Goal: Information Seeking & Learning: Learn about a topic

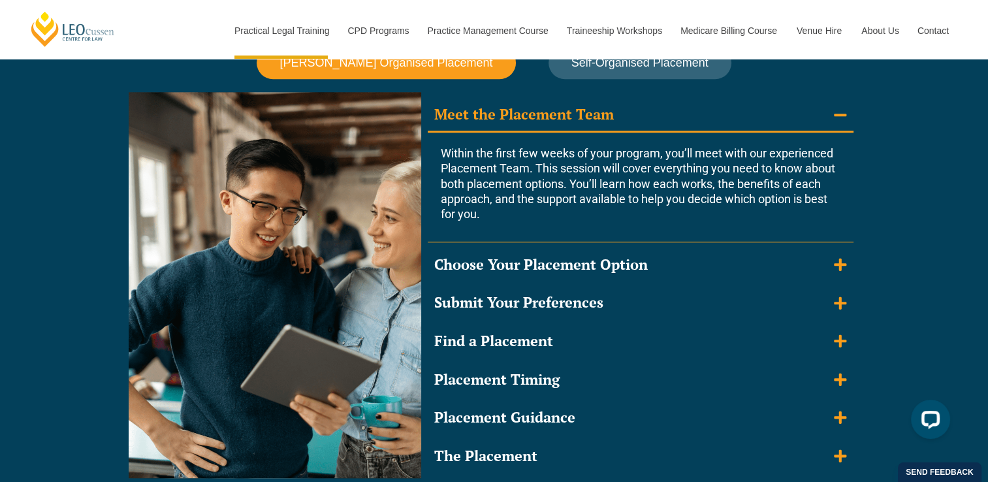
scroll to position [1190, 0]
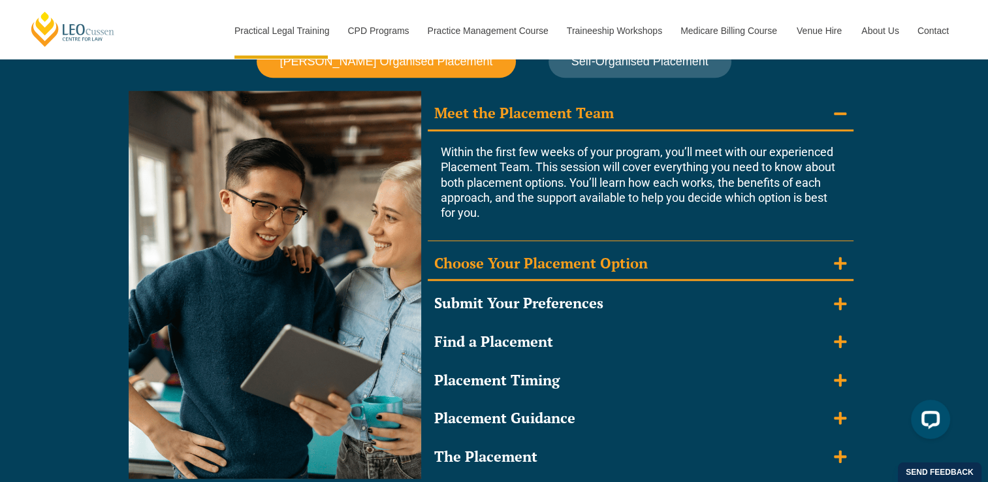
click at [835, 261] on icon "Accordion. Open links with Enter or Space, close with Escape, and navigate with…" at bounding box center [840, 263] width 12 height 12
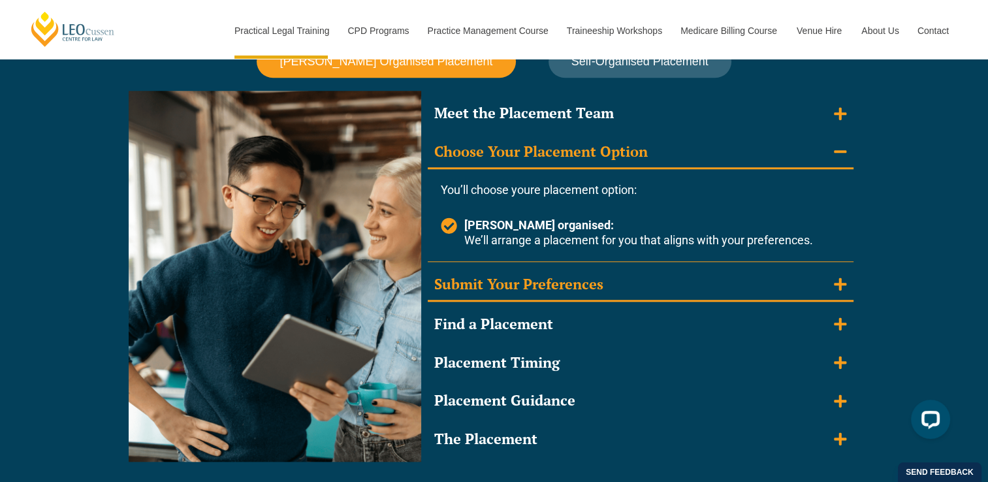
click at [840, 280] on icon "Accordion. Open links with Enter or Space, close with Escape, and navigate with…" at bounding box center [840, 284] width 12 height 12
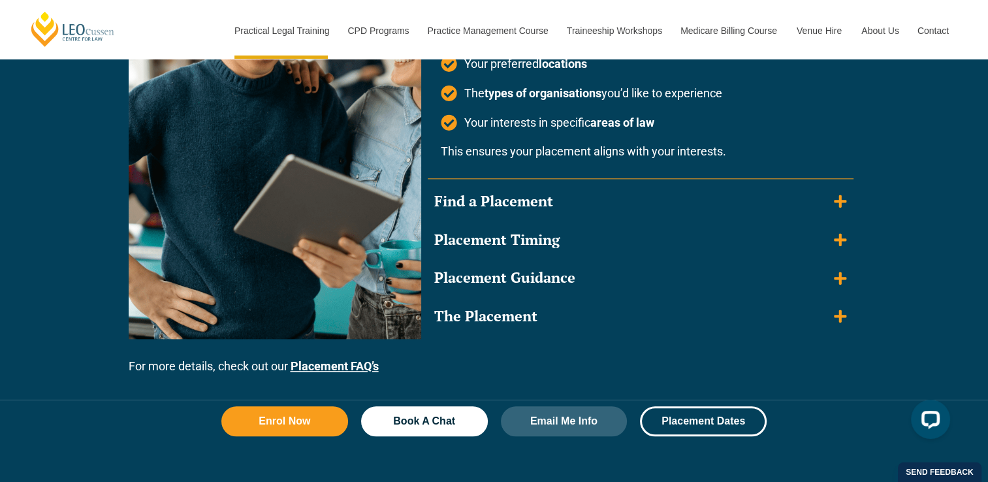
scroll to position [1433, 0]
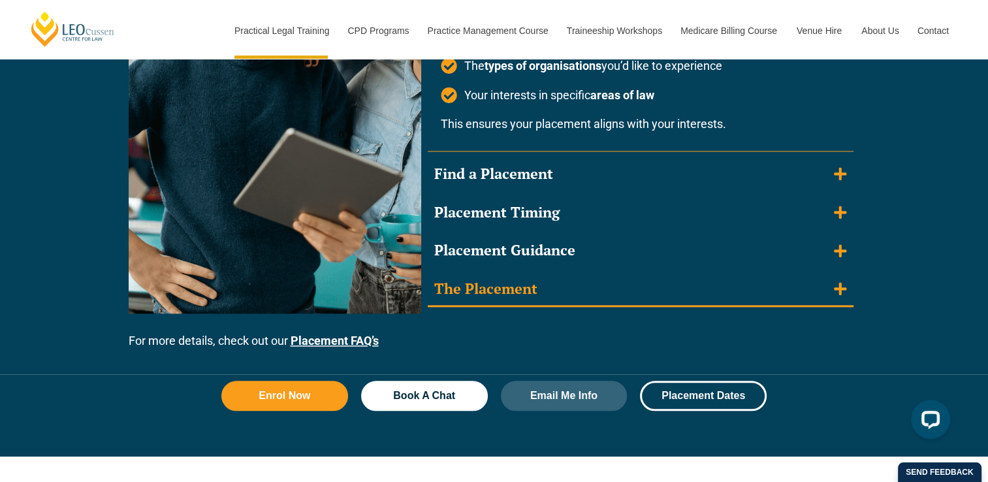
click at [846, 289] on icon "Accordion. Open links with Enter or Space, close with Escape, and navigate with…" at bounding box center [840, 289] width 12 height 14
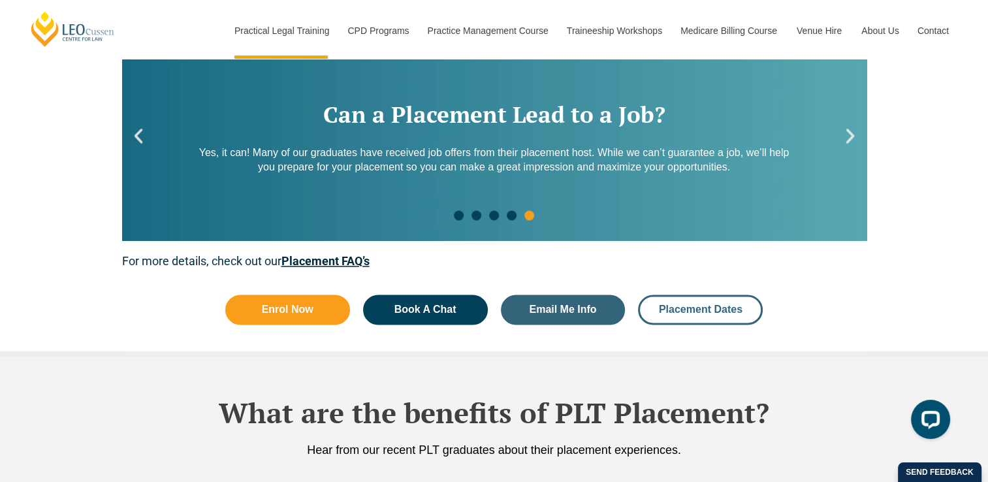
scroll to position [2012, 0]
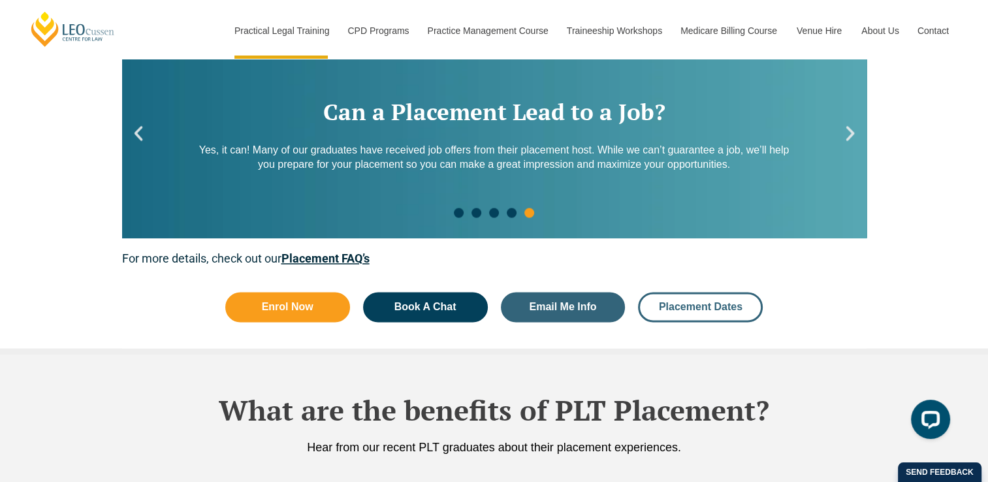
click at [690, 310] on link "Placement Dates" at bounding box center [700, 307] width 125 height 30
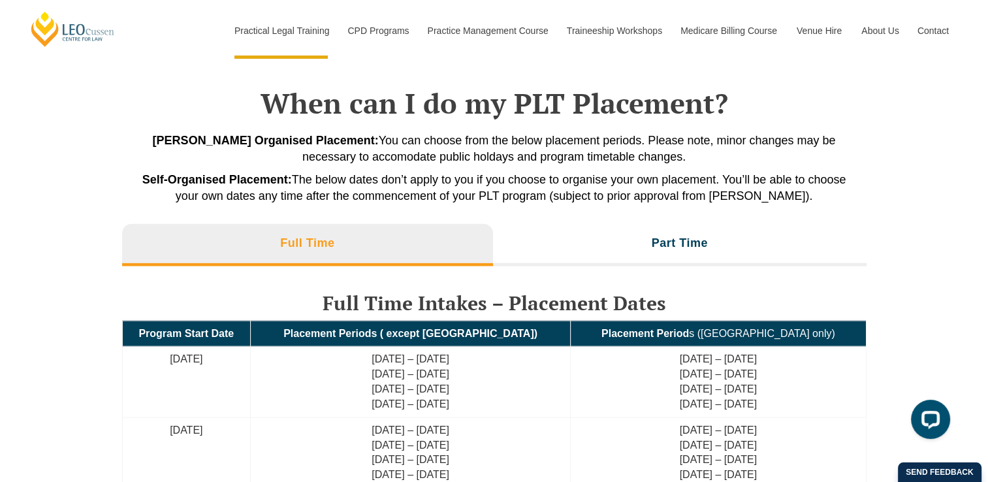
scroll to position [2955, 0]
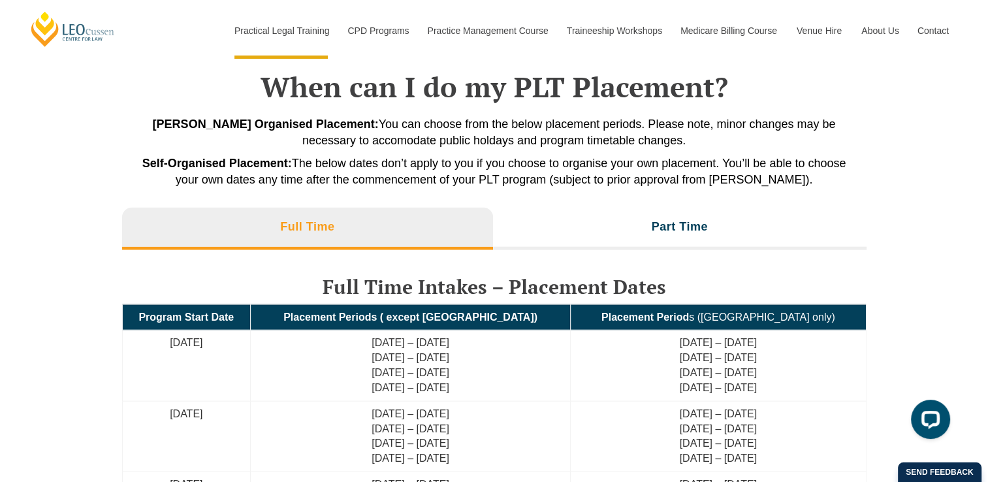
click at [689, 312] on strong "Placement Period" at bounding box center [646, 317] width 88 height 11
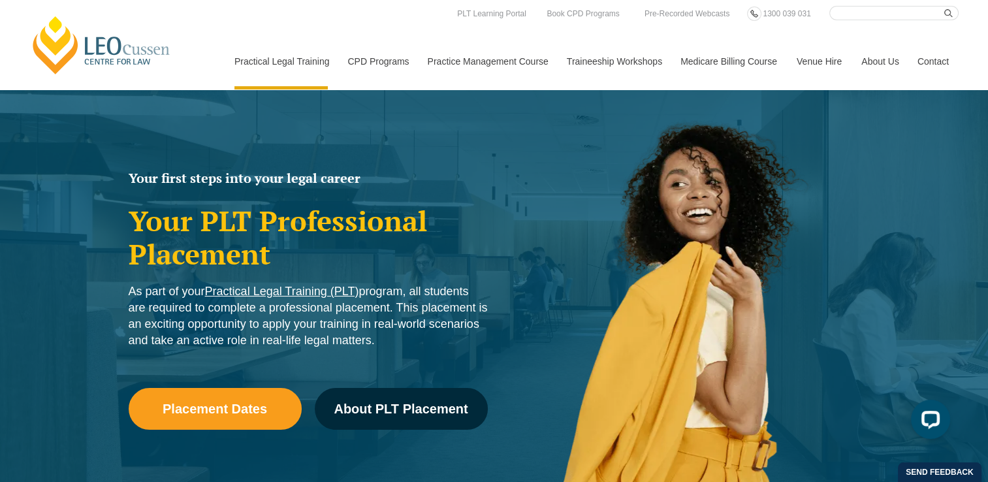
scroll to position [0, 0]
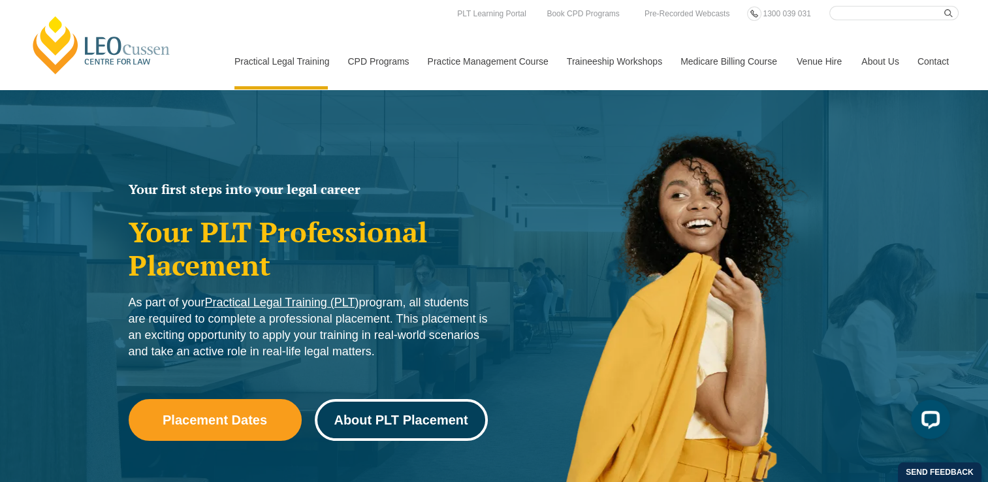
click at [393, 414] on span "About PLT Placement" at bounding box center [401, 419] width 134 height 13
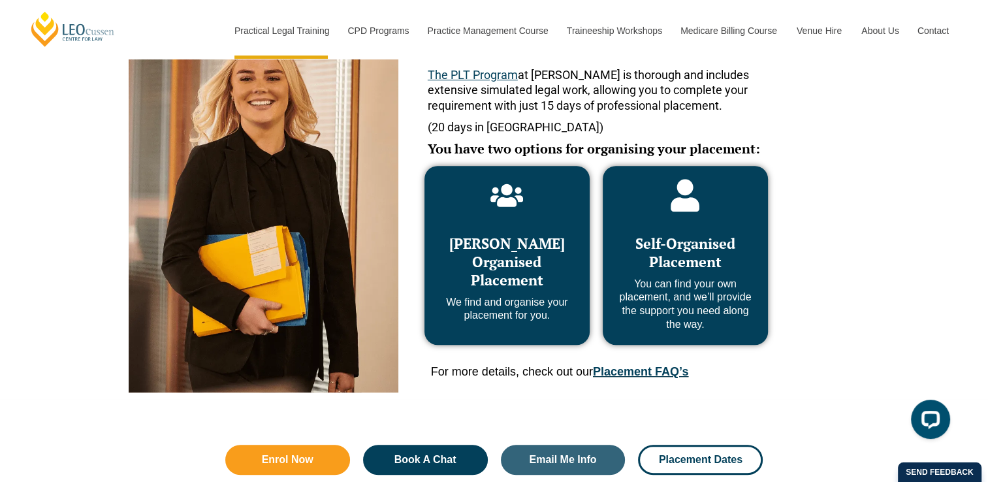
scroll to position [623, 0]
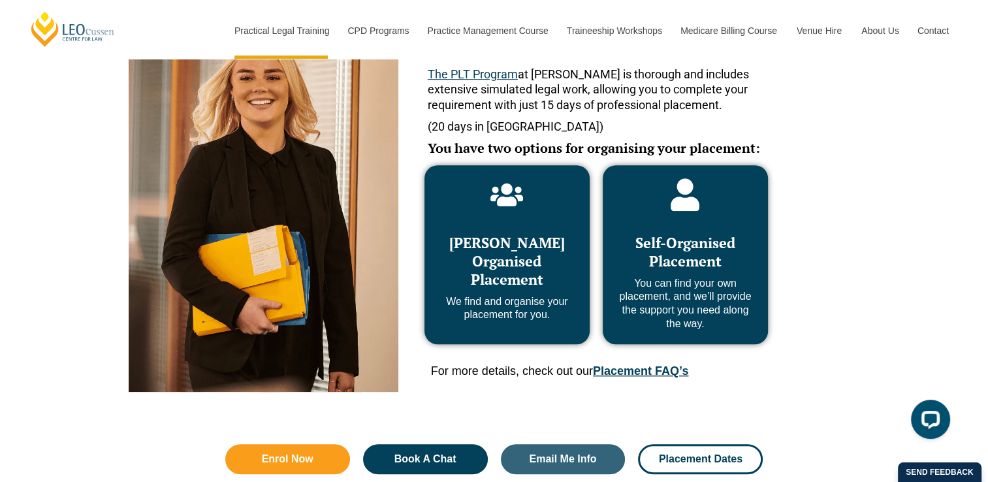
click at [669, 375] on link "Placement FAQ’s" at bounding box center [640, 370] width 95 height 13
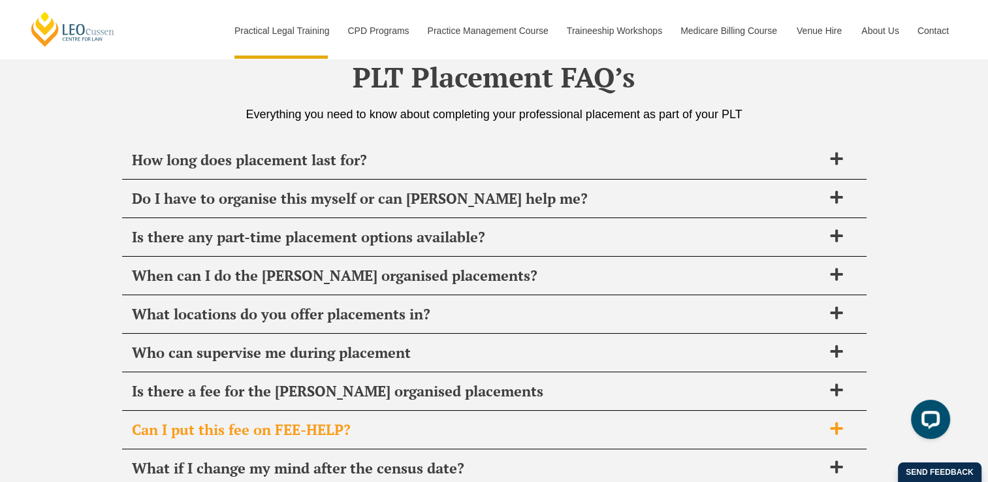
scroll to position [4723, 0]
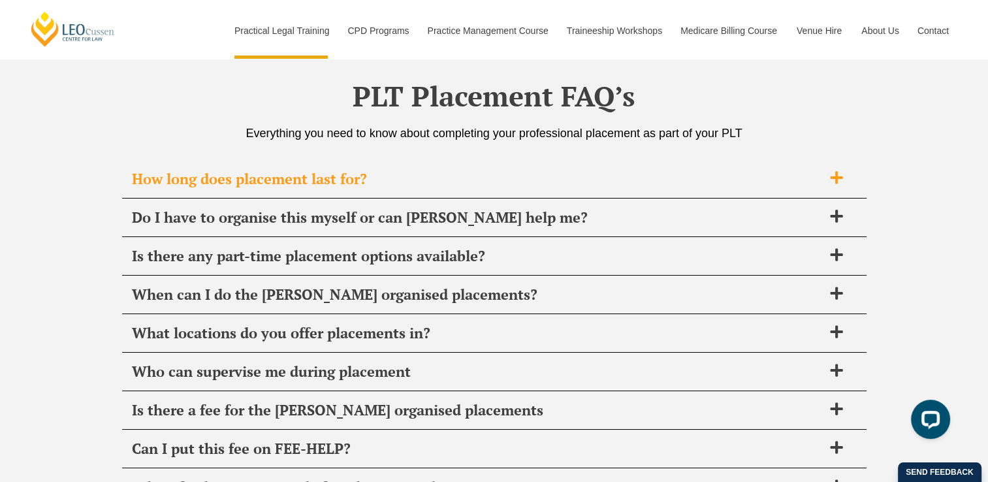
click at [468, 170] on span "How long does placement last for?" at bounding box center [477, 179] width 691 height 18
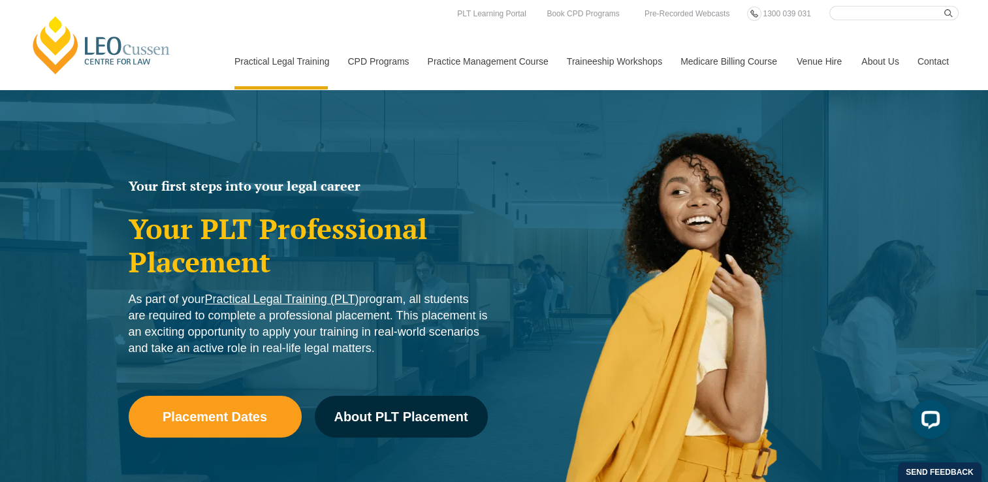
scroll to position [0, 0]
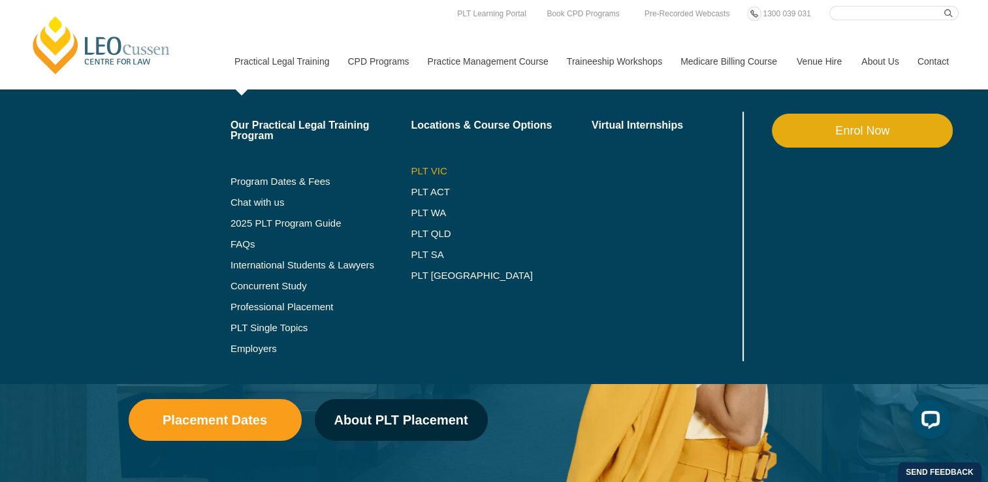
click at [419, 172] on link "PLT VIC" at bounding box center [501, 171] width 181 height 10
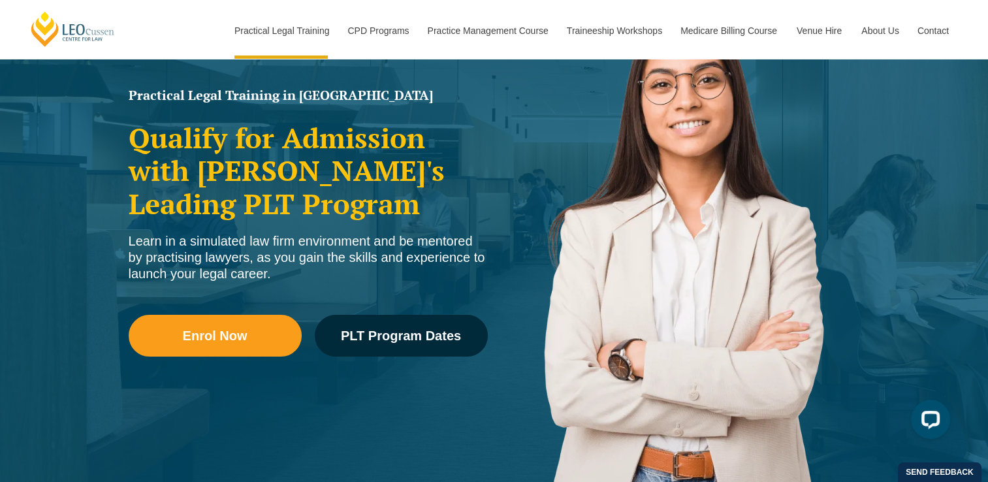
scroll to position [155, 0]
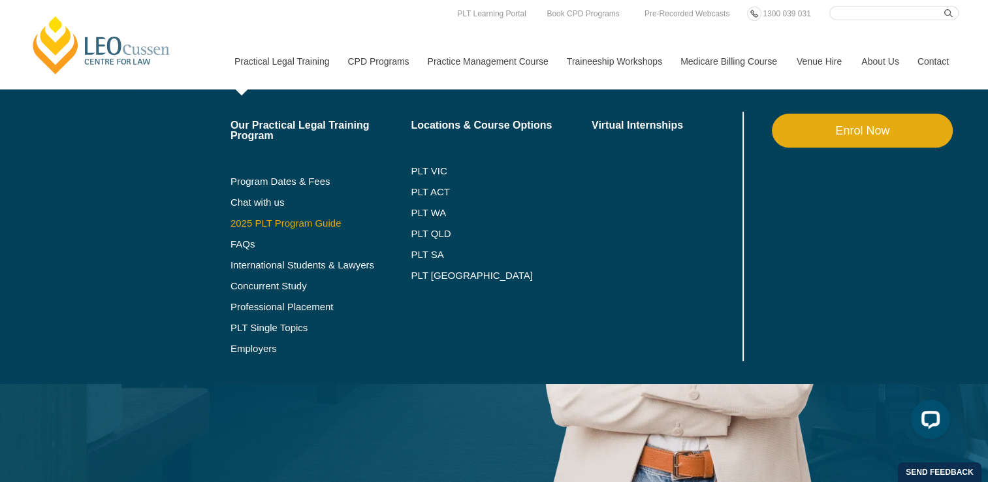
click at [313, 218] on link "2025 PLT Program Guide" at bounding box center [305, 223] width 148 height 10
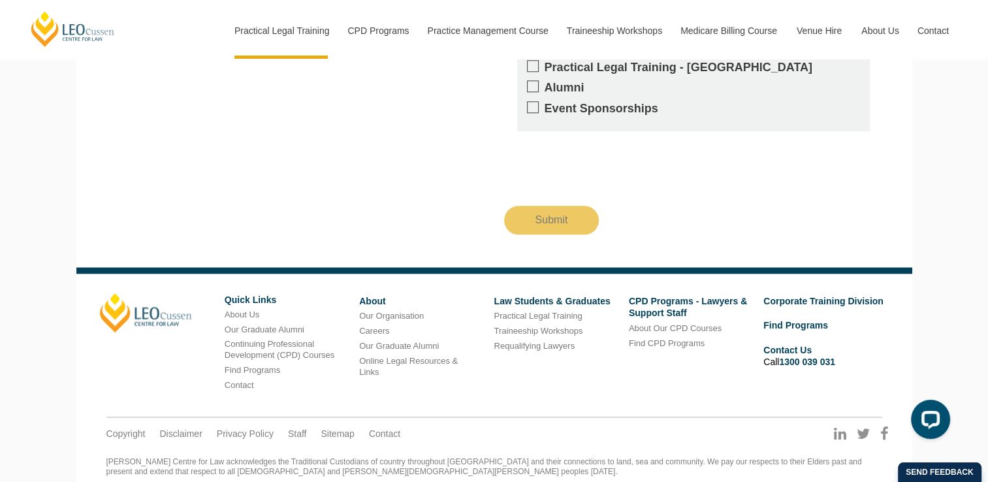
scroll to position [1440, 0]
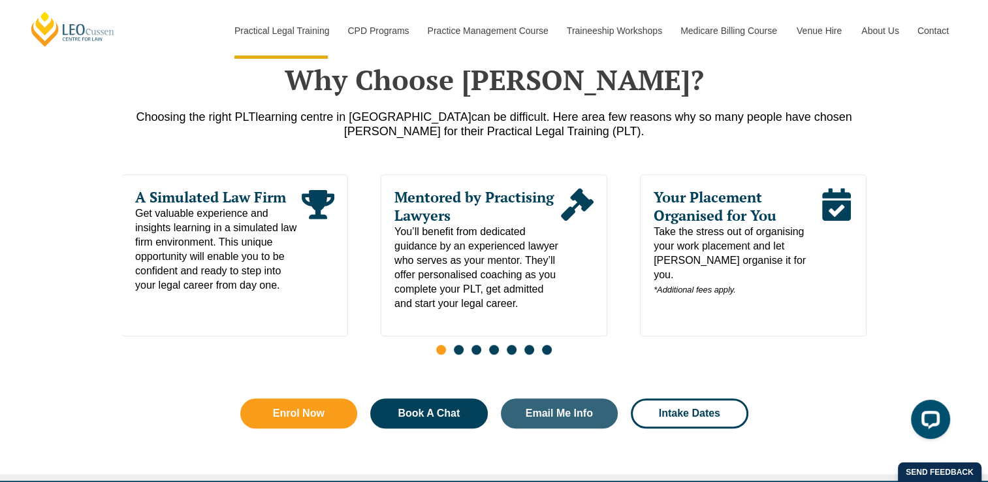
scroll to position [669, 0]
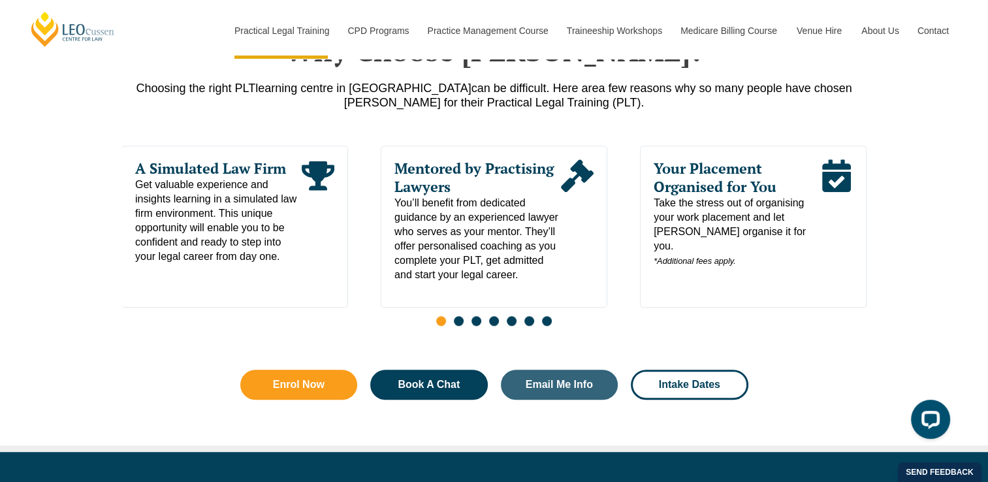
click at [459, 326] on span "Go to slide 2" at bounding box center [459, 321] width 10 height 10
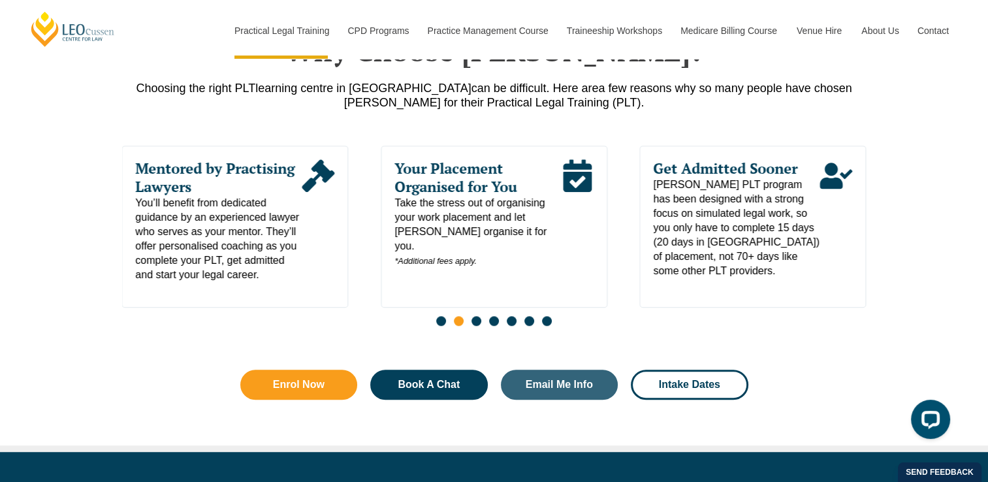
click at [478, 324] on span "Go to slide 3" at bounding box center [477, 321] width 10 height 10
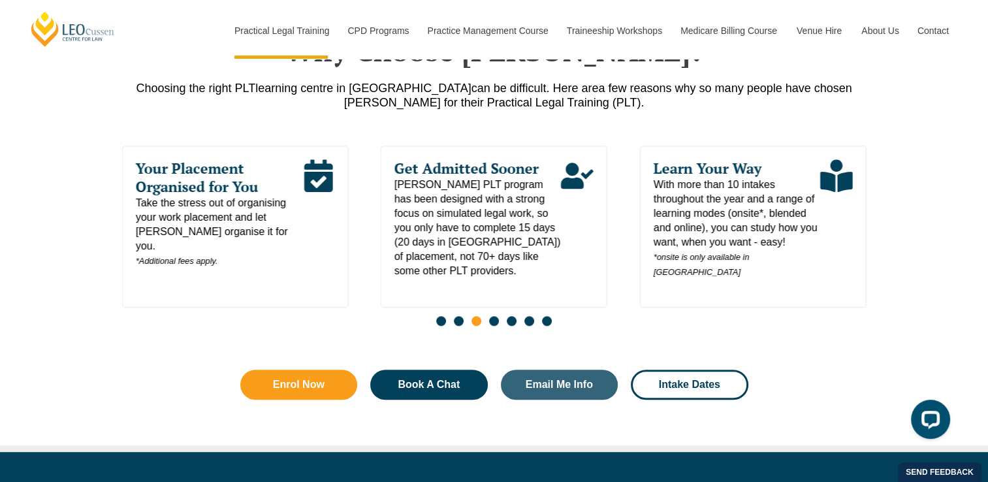
click at [494, 323] on span "Go to slide 4" at bounding box center [494, 321] width 10 height 10
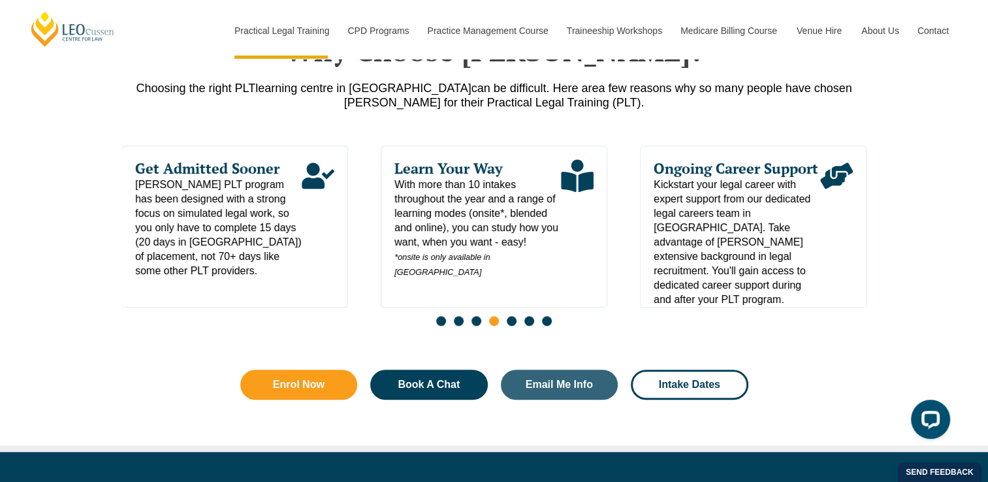
click at [509, 323] on span "Go to slide 5" at bounding box center [512, 321] width 10 height 10
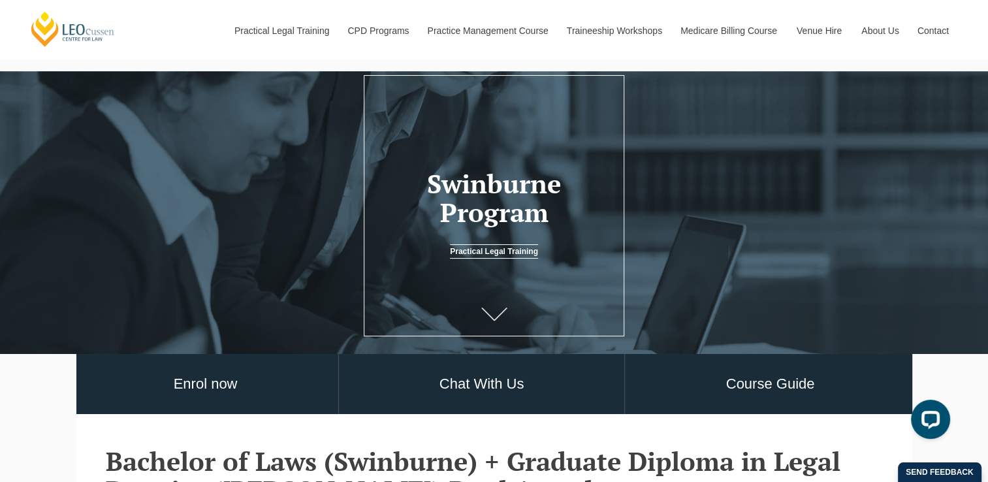
scroll to position [152, 0]
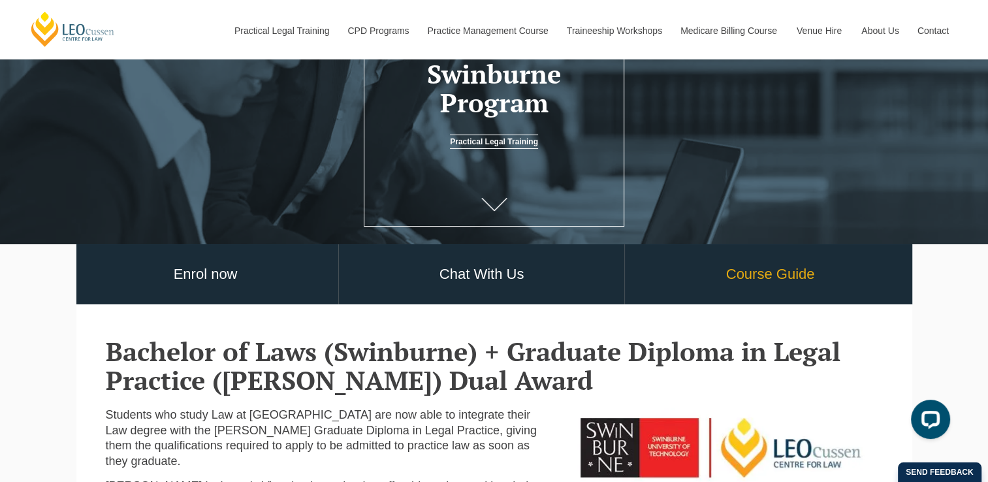
click at [739, 289] on link "Course Guide" at bounding box center [770, 274] width 290 height 61
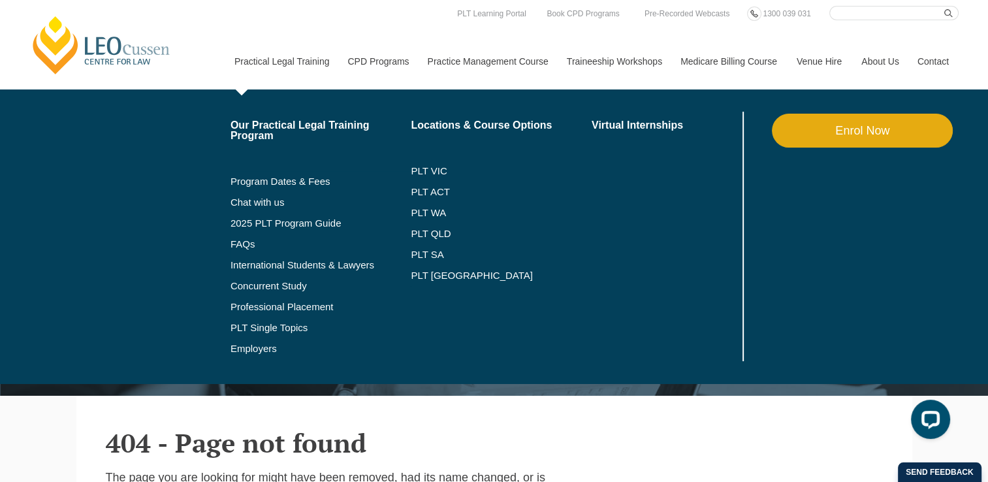
click at [312, 64] on link "Practical Legal Training" at bounding box center [282, 61] width 114 height 56
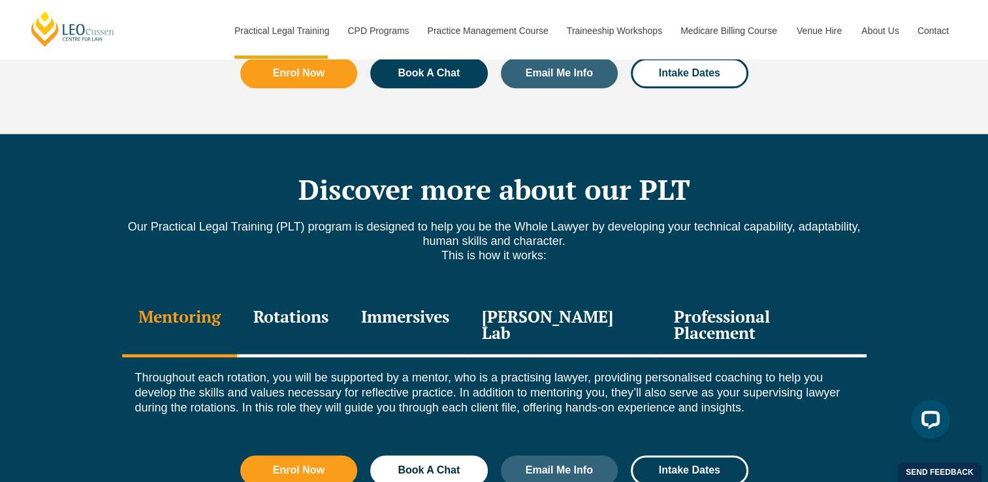
scroll to position [1685, 0]
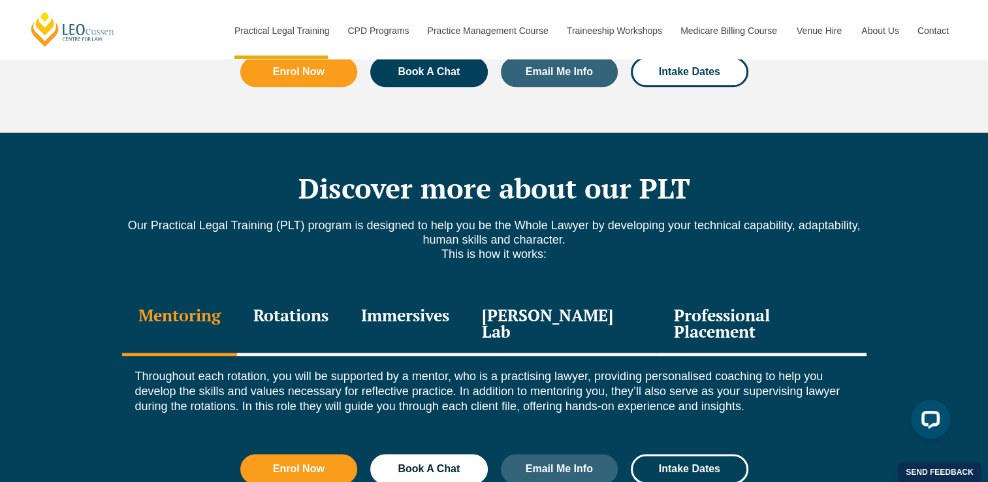
click at [674, 294] on div "Professional Placement" at bounding box center [761, 325] width 209 height 62
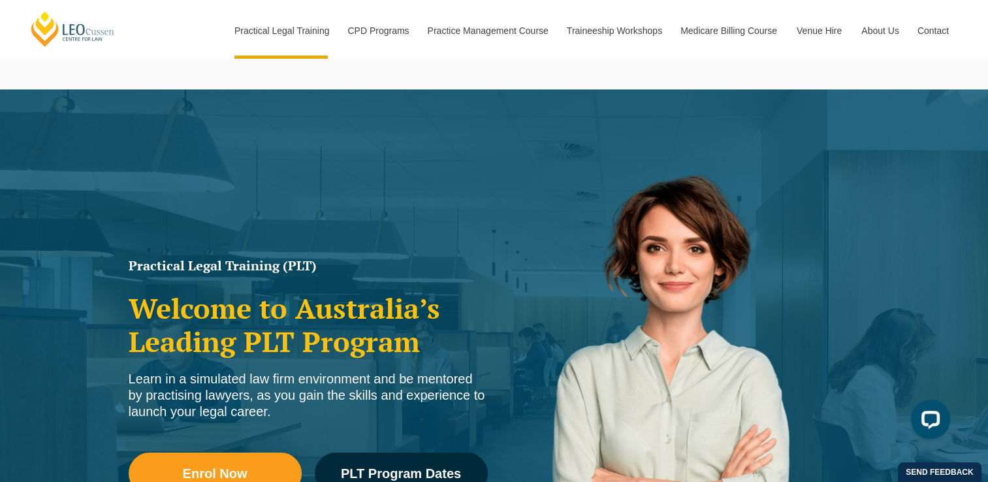
scroll to position [54, 0]
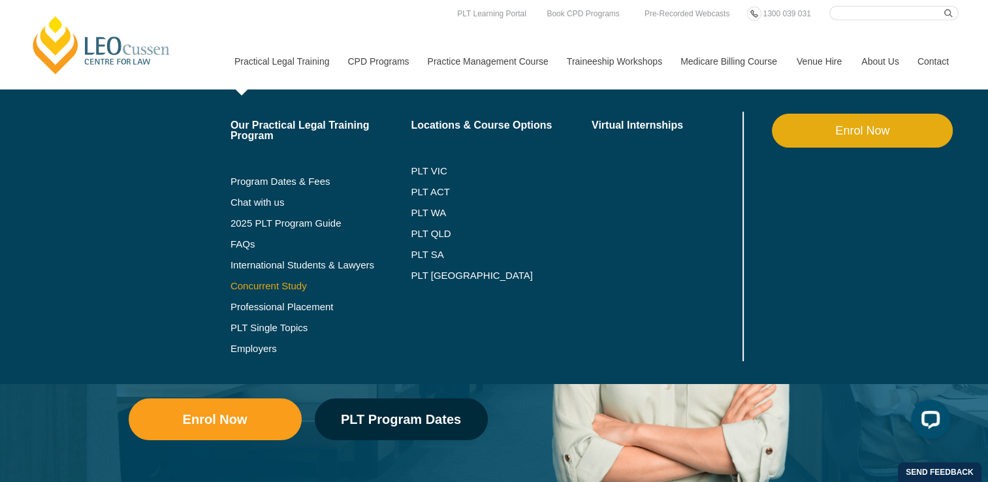
click at [287, 287] on link "Concurrent Study" at bounding box center [321, 286] width 181 height 10
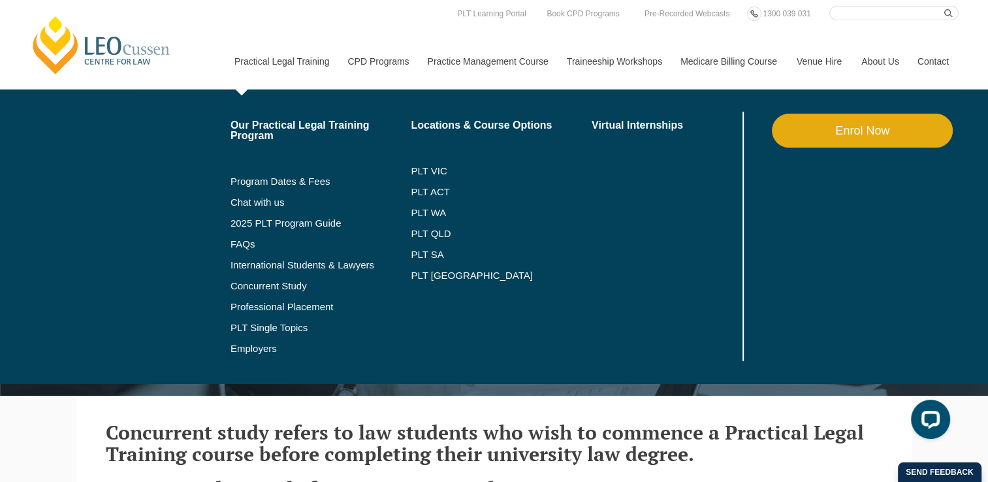
click at [301, 58] on link "Practical Legal Training" at bounding box center [282, 61] width 114 height 56
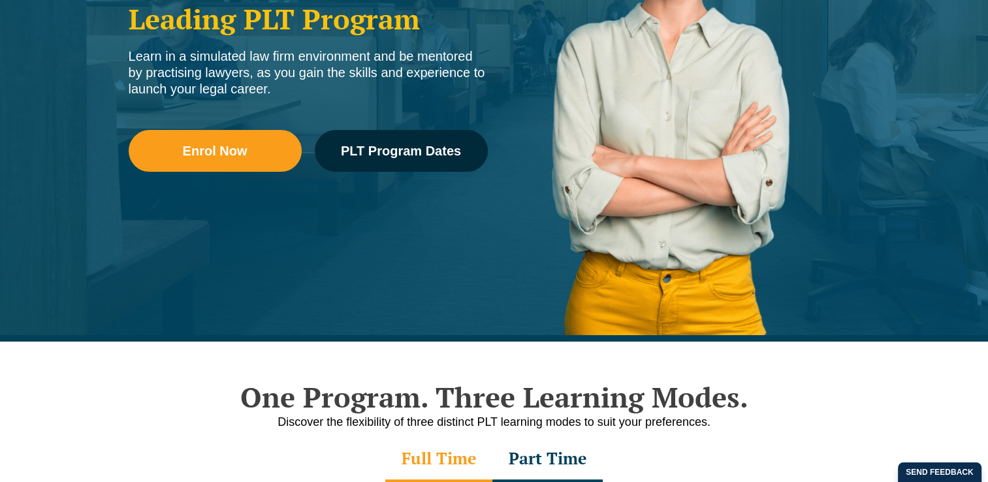
scroll to position [268, 0]
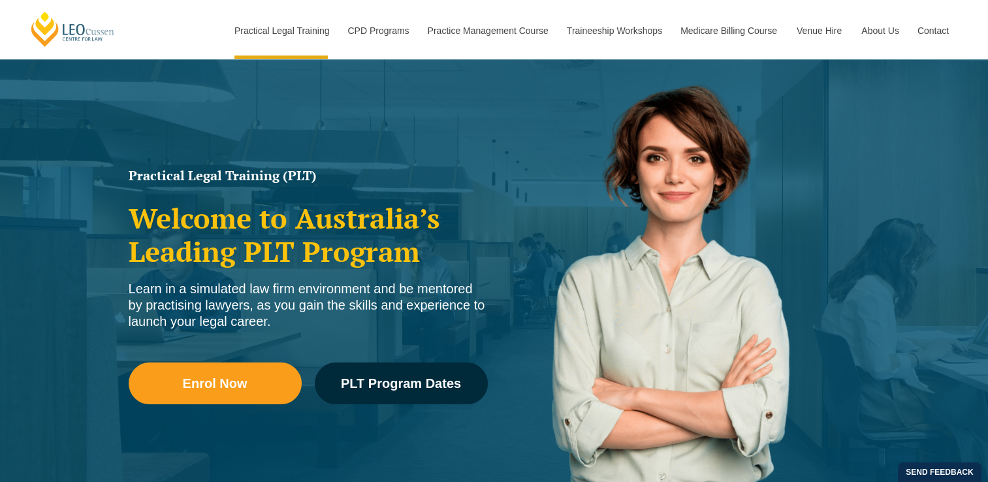
click at [374, 202] on div "Practical Legal Training (PLT) Welcome to Australia’s Leading PLT Program Learn…" at bounding box center [308, 303] width 372 height 281
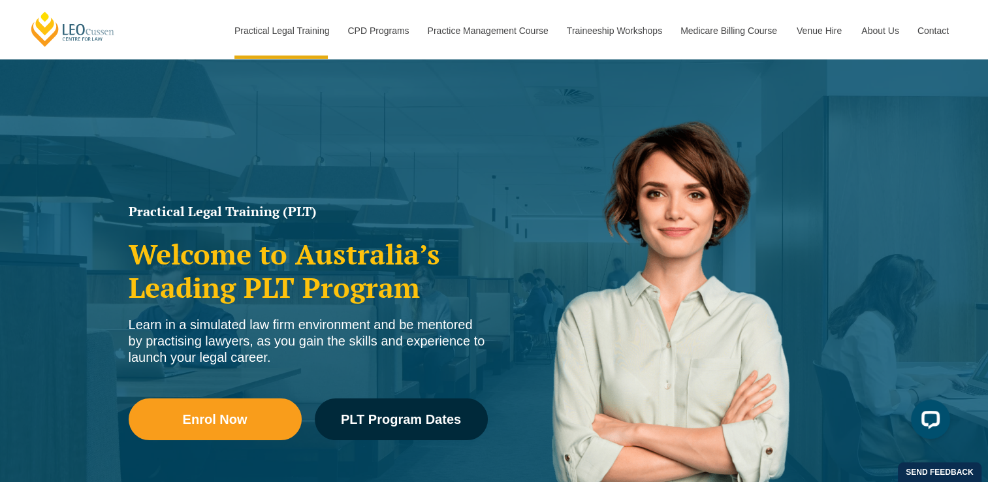
scroll to position [0, 0]
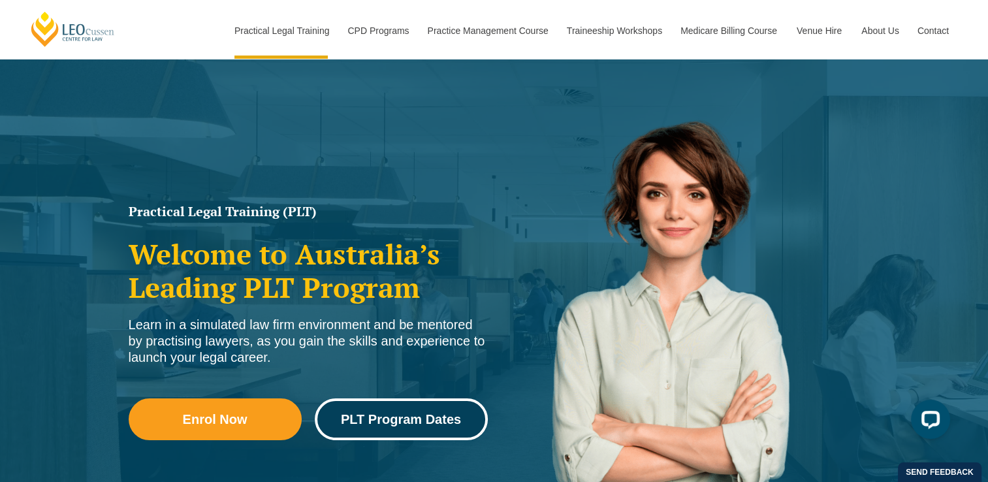
click at [421, 410] on link "PLT Program Dates" at bounding box center [401, 419] width 173 height 42
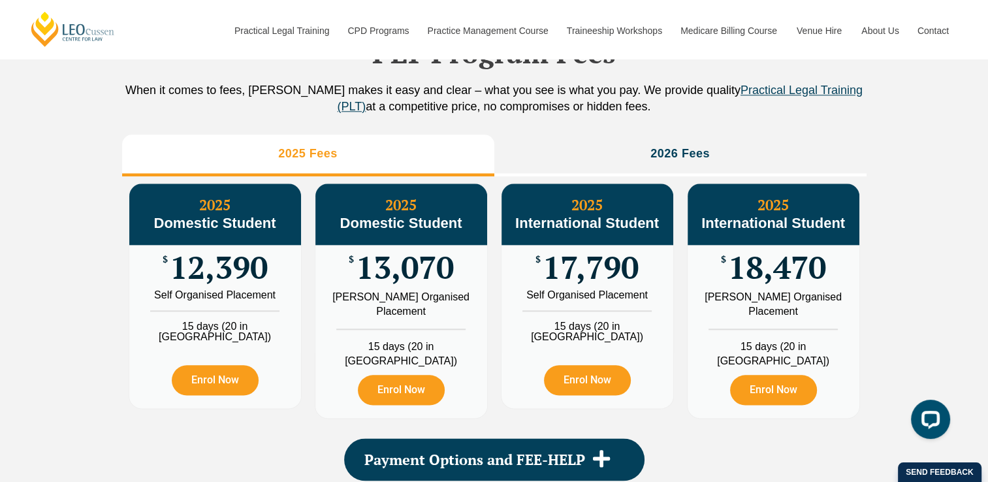
scroll to position [1471, 0]
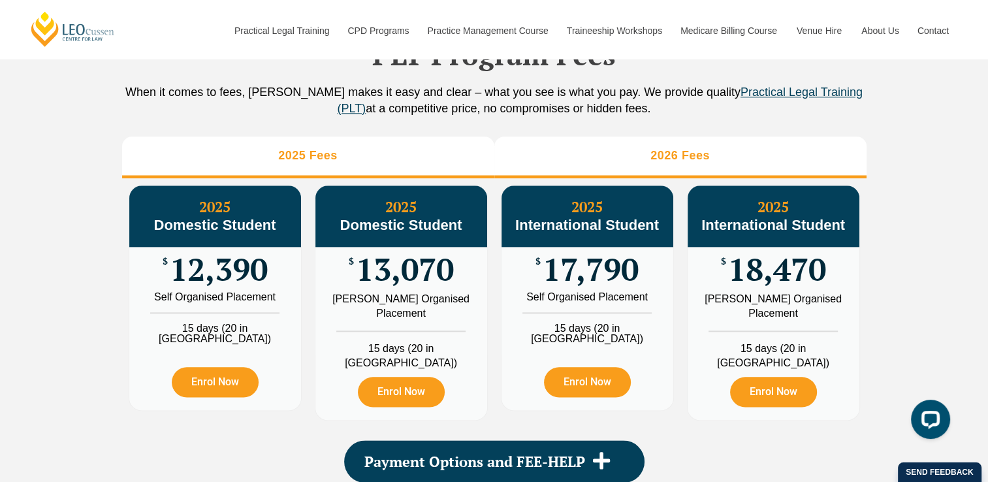
click at [609, 178] on li "2026 Fees" at bounding box center [680, 158] width 372 height 42
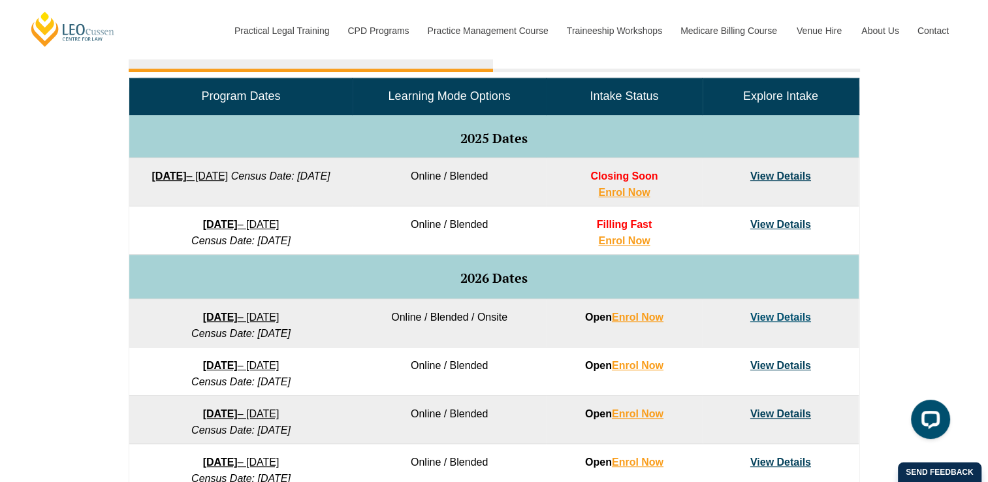
scroll to position [627, 0]
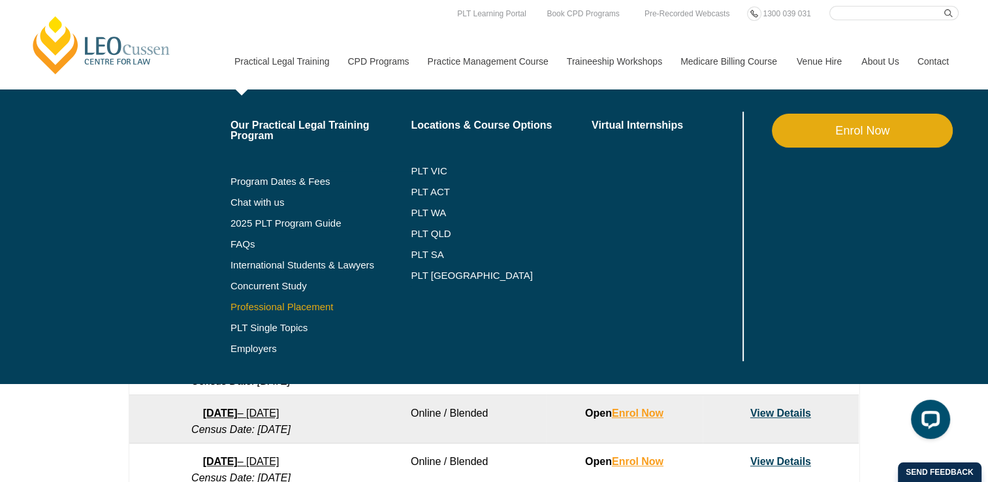
click at [295, 306] on link "Professional Placement" at bounding box center [321, 307] width 181 height 10
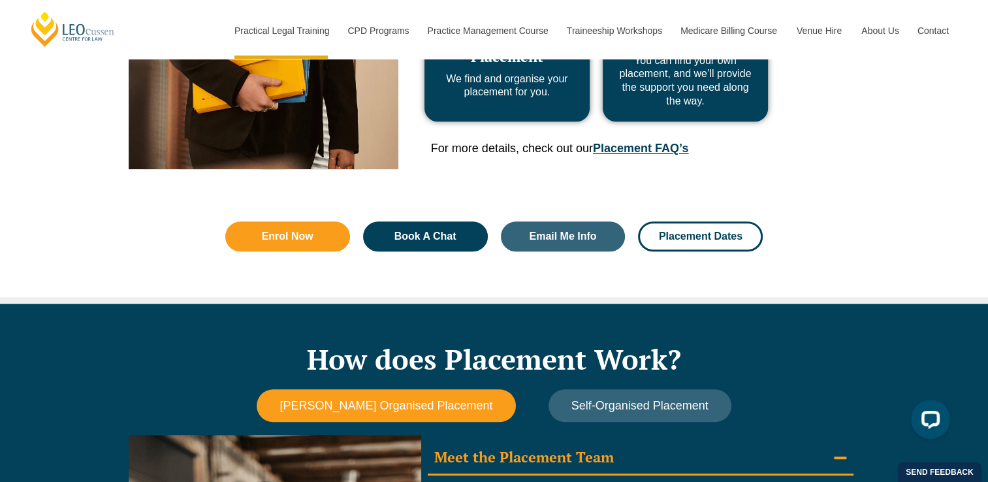
click at [609, 144] on link "Placement FAQ’s" at bounding box center [640, 148] width 95 height 13
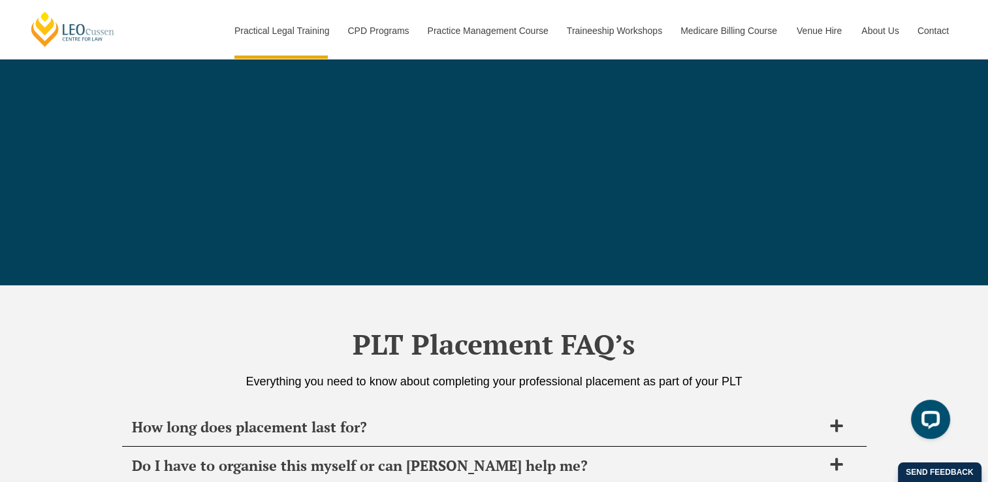
scroll to position [4608, 0]
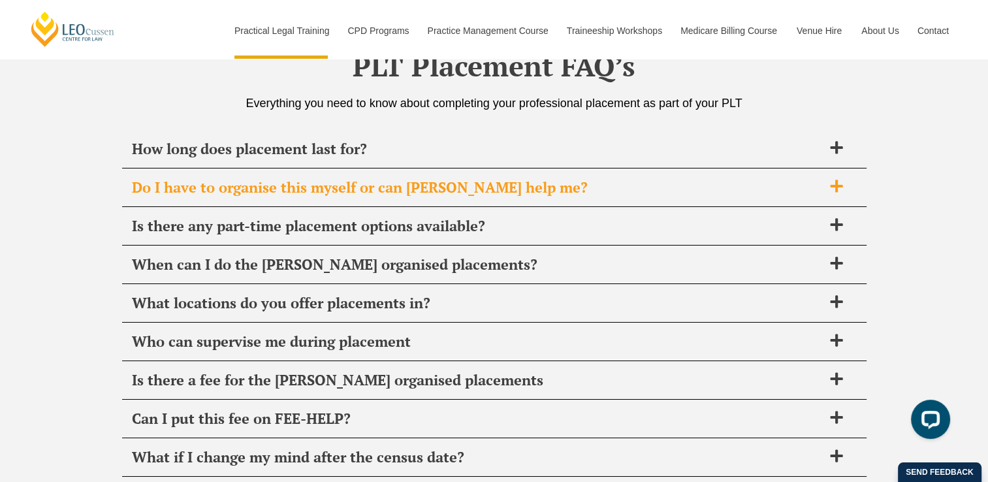
click at [515, 187] on span "Do I have to organise this myself or can Leo Cussen help me?" at bounding box center [477, 187] width 691 height 18
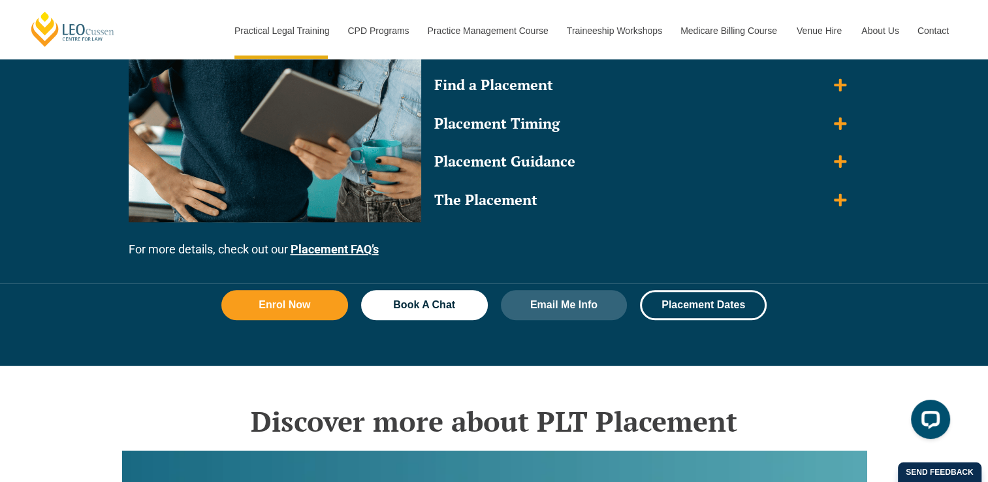
scroll to position [1350, 0]
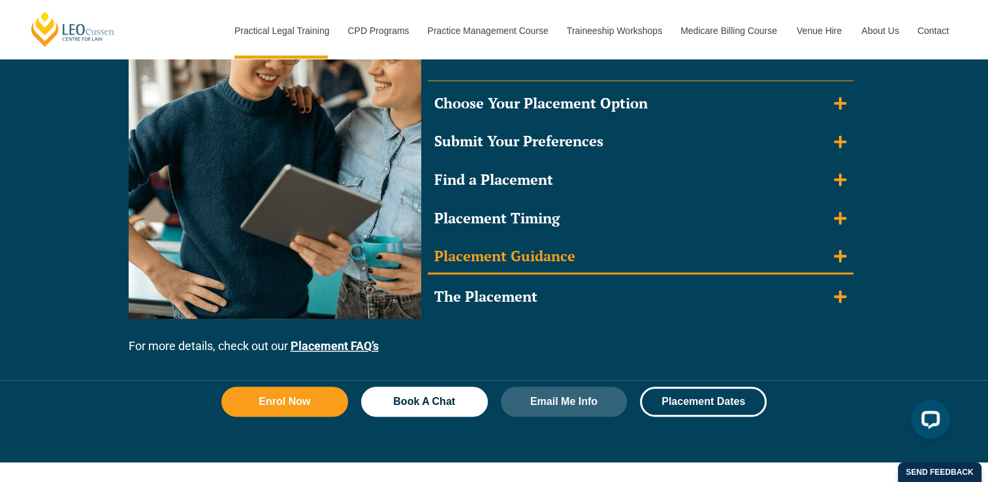
click at [835, 253] on icon "Accordion. Open links with Enter or Space, close with Escape, and navigate with…" at bounding box center [840, 256] width 12 height 12
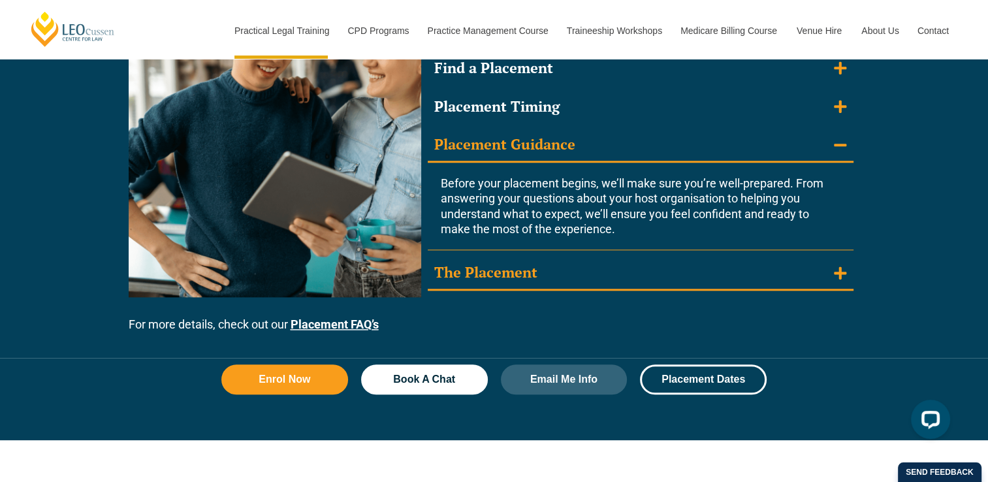
click at [833, 257] on summary "The Placement" at bounding box center [641, 274] width 426 height 34
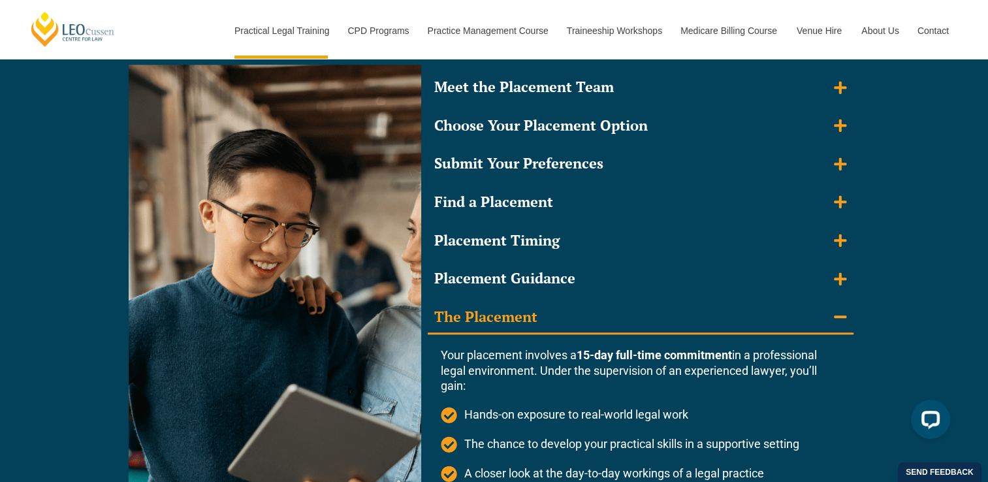
scroll to position [1214, 0]
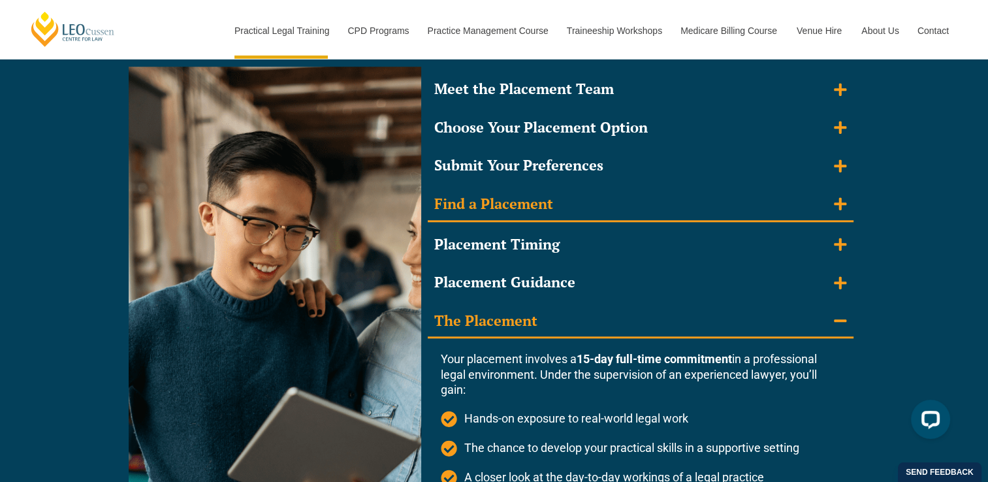
click at [843, 204] on icon "Accordion. Open links with Enter or Space, close with Escape, and navigate with…" at bounding box center [840, 204] width 12 height 14
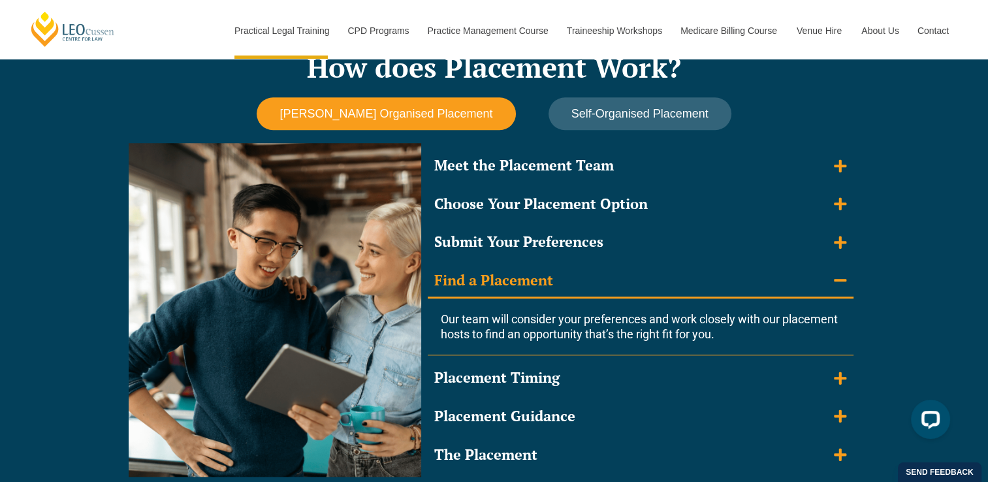
scroll to position [1136, 0]
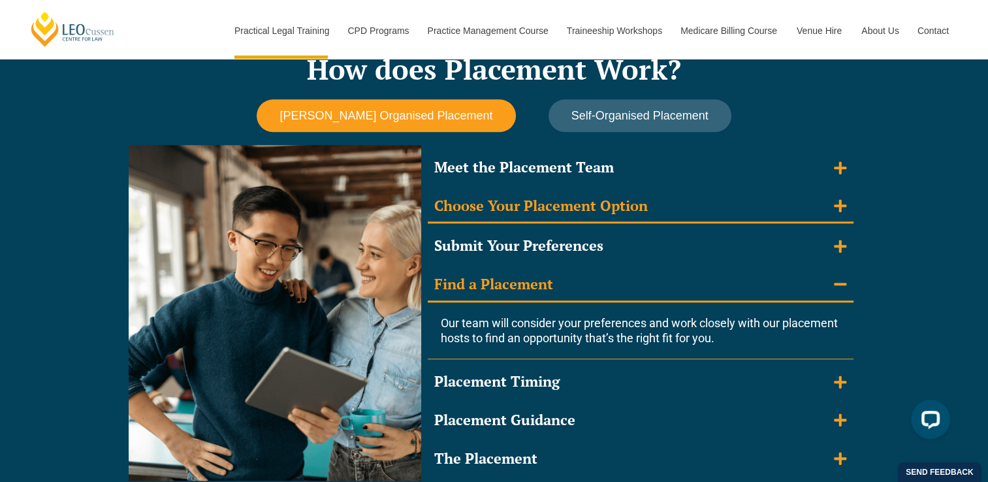
click at [831, 210] on summary "Choose Your Placement Option" at bounding box center [641, 207] width 426 height 34
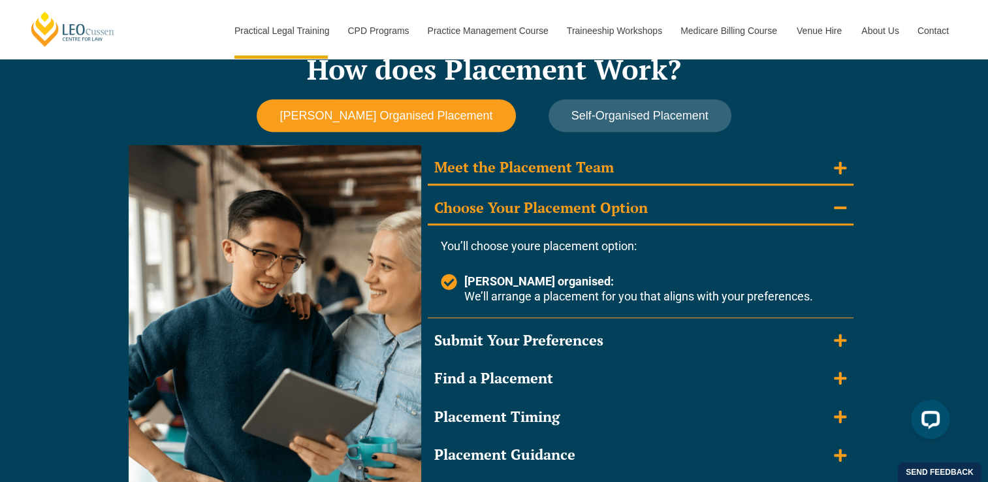
click at [828, 174] on summary "Meet the Placement Team" at bounding box center [641, 169] width 426 height 34
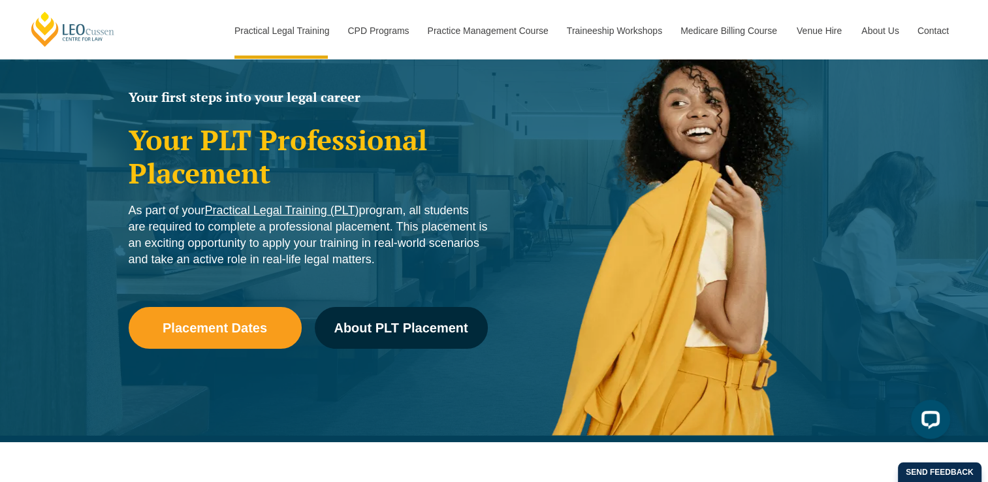
scroll to position [0, 0]
